Goal: Information Seeking & Learning: Learn about a topic

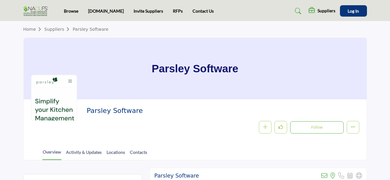
click at [56, 29] on link "Suppliers" at bounding box center [58, 29] width 28 height 5
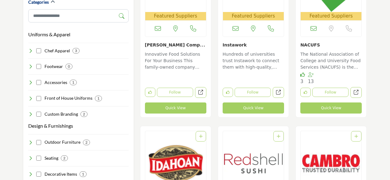
scroll to position [197, 0]
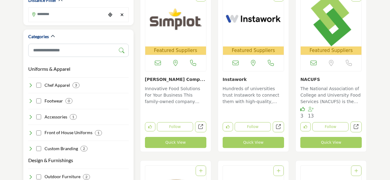
scroll to position [155, 0]
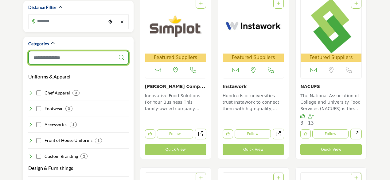
click at [80, 51] on input "Search Category" at bounding box center [78, 58] width 100 height 14
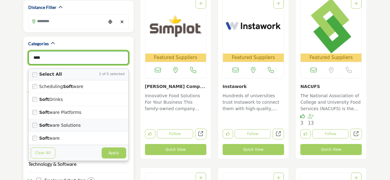
scroll to position [156, 0]
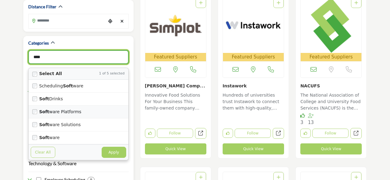
click at [35, 107] on div "Soft ware Platforms" at bounding box center [79, 111] width 100 height 13
click at [116, 146] on button "Apply" at bounding box center [114, 151] width 25 height 11
type input "****"
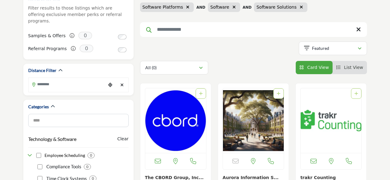
scroll to position [92, 0]
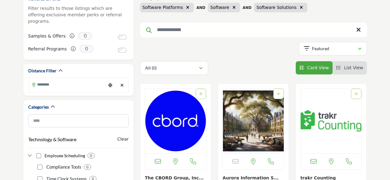
click at [349, 71] on li "List View" at bounding box center [349, 67] width 34 height 13
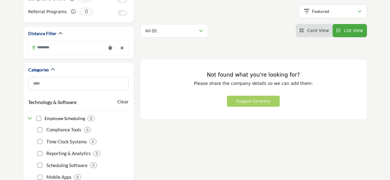
scroll to position [130, 0]
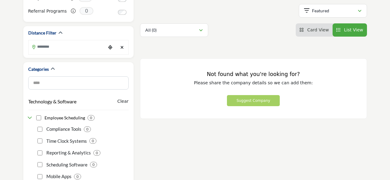
click at [347, 30] on span "List View" at bounding box center [353, 29] width 19 height 5
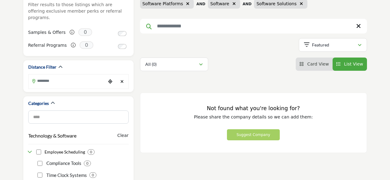
scroll to position [104, 0]
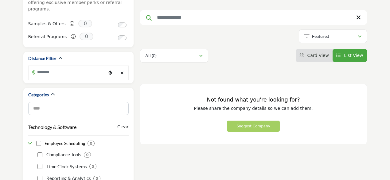
click at [312, 58] on li "Card View" at bounding box center [313, 55] width 37 height 13
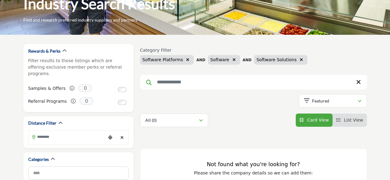
scroll to position [51, 0]
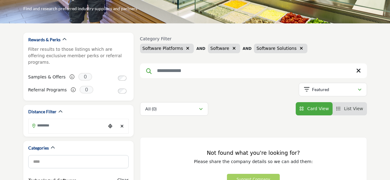
click at [199, 48] on b "AND" at bounding box center [200, 48] width 9 height 4
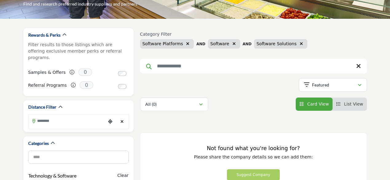
scroll to position [56, 0]
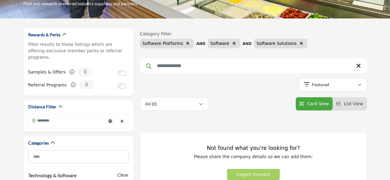
click at [230, 43] on button "button" at bounding box center [233, 43] width 7 height 7
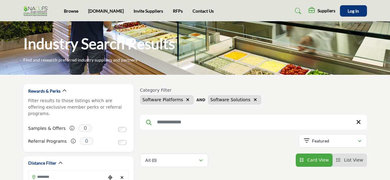
click at [186, 99] on icon "button" at bounding box center [187, 99] width 3 height 4
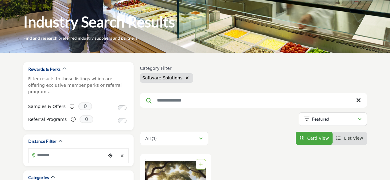
scroll to position [21, 0]
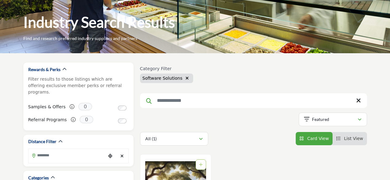
click at [184, 78] on button "button" at bounding box center [186, 78] width 7 height 7
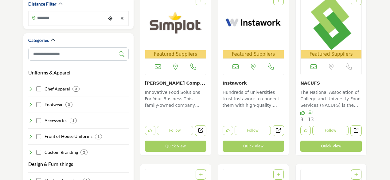
scroll to position [160, 0]
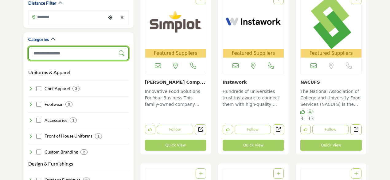
click at [72, 48] on input "Search Category" at bounding box center [78, 53] width 100 height 14
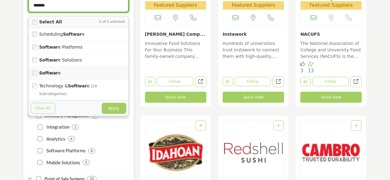
scroll to position [208, 0]
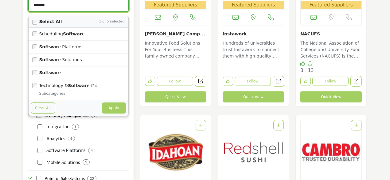
click at [113, 102] on button "Apply" at bounding box center [114, 107] width 25 height 11
type input "*******"
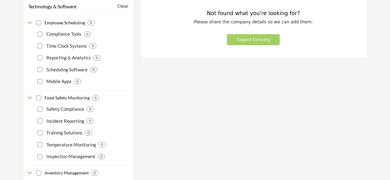
scroll to position [234, 0]
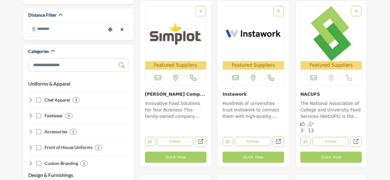
scroll to position [147, 0]
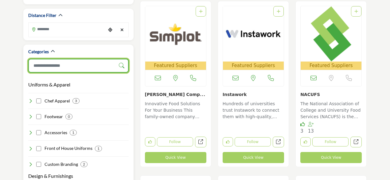
click at [106, 59] on input "Search Category" at bounding box center [78, 66] width 100 height 14
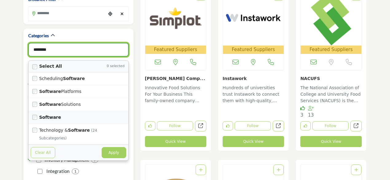
scroll to position [160, 0]
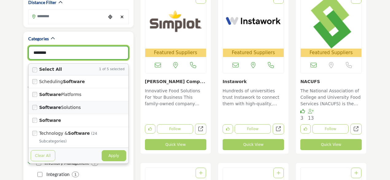
click at [34, 101] on div "Software Solutions" at bounding box center [79, 107] width 100 height 13
click at [117, 150] on button "Apply" at bounding box center [114, 155] width 25 height 11
type input "********"
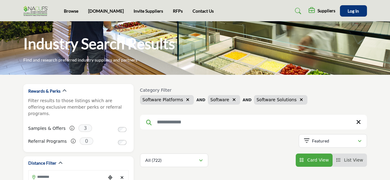
scroll to position [93, 0]
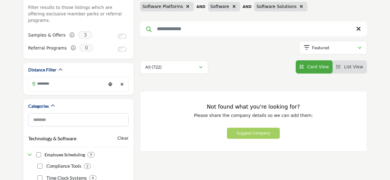
click at [344, 63] on li "List View" at bounding box center [349, 66] width 34 height 13
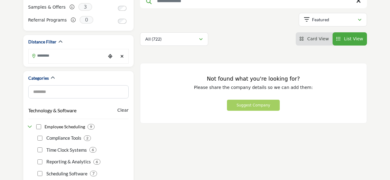
scroll to position [121, 0]
click at [314, 32] on li "Card View" at bounding box center [313, 38] width 37 height 13
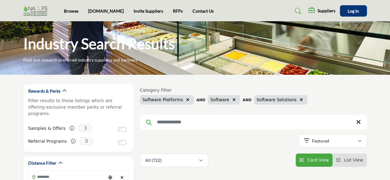
click at [196, 99] on b "AND" at bounding box center [200, 100] width 9 height 4
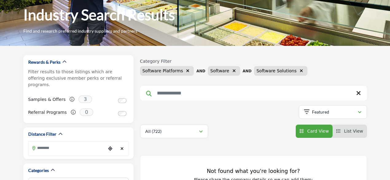
click at [186, 73] on icon "button" at bounding box center [187, 70] width 3 height 4
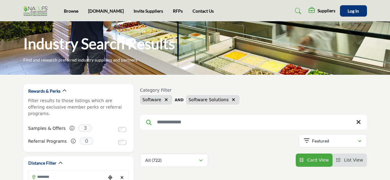
click at [164, 102] on button "button" at bounding box center [166, 99] width 7 height 7
click at [181, 103] on div "Software Solutions" at bounding box center [166, 100] width 53 height 10
click at [185, 99] on icon "button" at bounding box center [186, 99] width 3 height 4
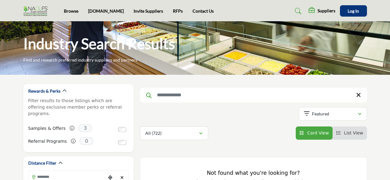
click at [182, 94] on input "Search Keyword" at bounding box center [253, 94] width 227 height 15
click at [182, 95] on input "*****" at bounding box center [253, 94] width 227 height 15
type input "*"
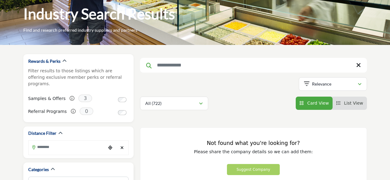
scroll to position [28, 0]
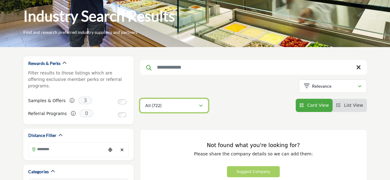
click at [198, 104] on div "All (722)" at bounding box center [171, 105] width 53 height 7
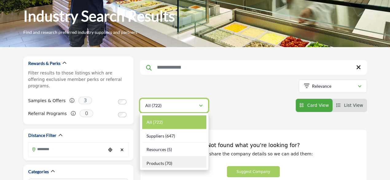
scroll to position [73, 0]
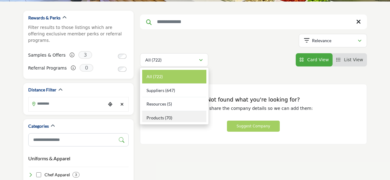
click at [163, 119] on span "Products" at bounding box center [154, 117] width 17 height 5
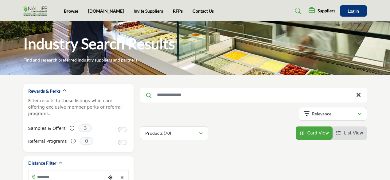
click at [173, 14] on li "RFPs" at bounding box center [178, 11] width 10 height 7
click at [173, 12] on link "RFPs" at bounding box center [178, 10] width 10 height 5
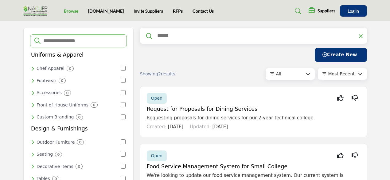
click at [67, 9] on link "Browse" at bounding box center [71, 10] width 14 height 5
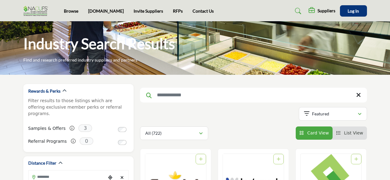
click at [185, 98] on input "Search Keyword" at bounding box center [253, 94] width 227 height 15
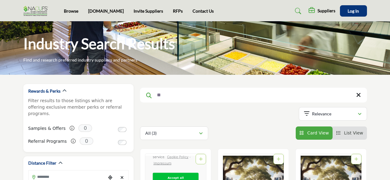
type input "*"
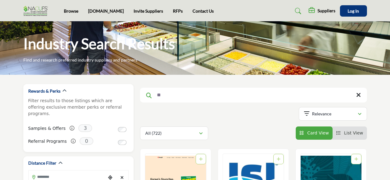
type input "*"
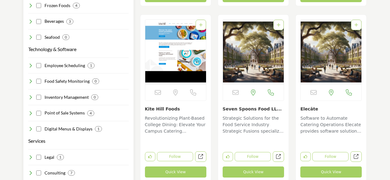
scroll to position [658, 0]
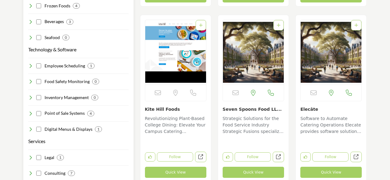
type input "********"
click at [29, 111] on icon at bounding box center [30, 113] width 5 height 5
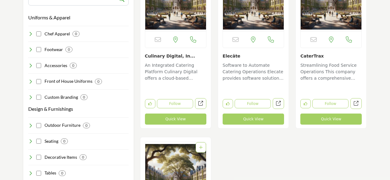
scroll to position [212, 0]
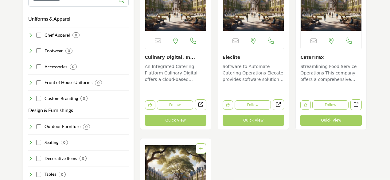
click at [180, 74] on p "An Integrated Catering Platform Culinary Digital offers a cloud-based software …" at bounding box center [175, 73] width 61 height 21
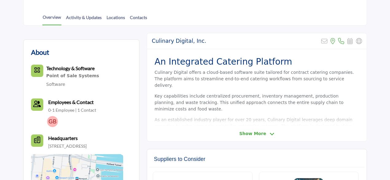
scroll to position [141, 0]
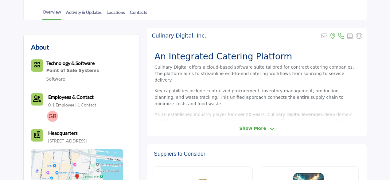
click at [255, 126] on span "Show More" at bounding box center [252, 128] width 27 height 6
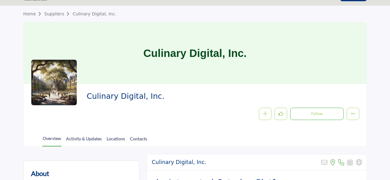
scroll to position [15, 0]
